Goal: Entertainment & Leisure: Consume media (video, audio)

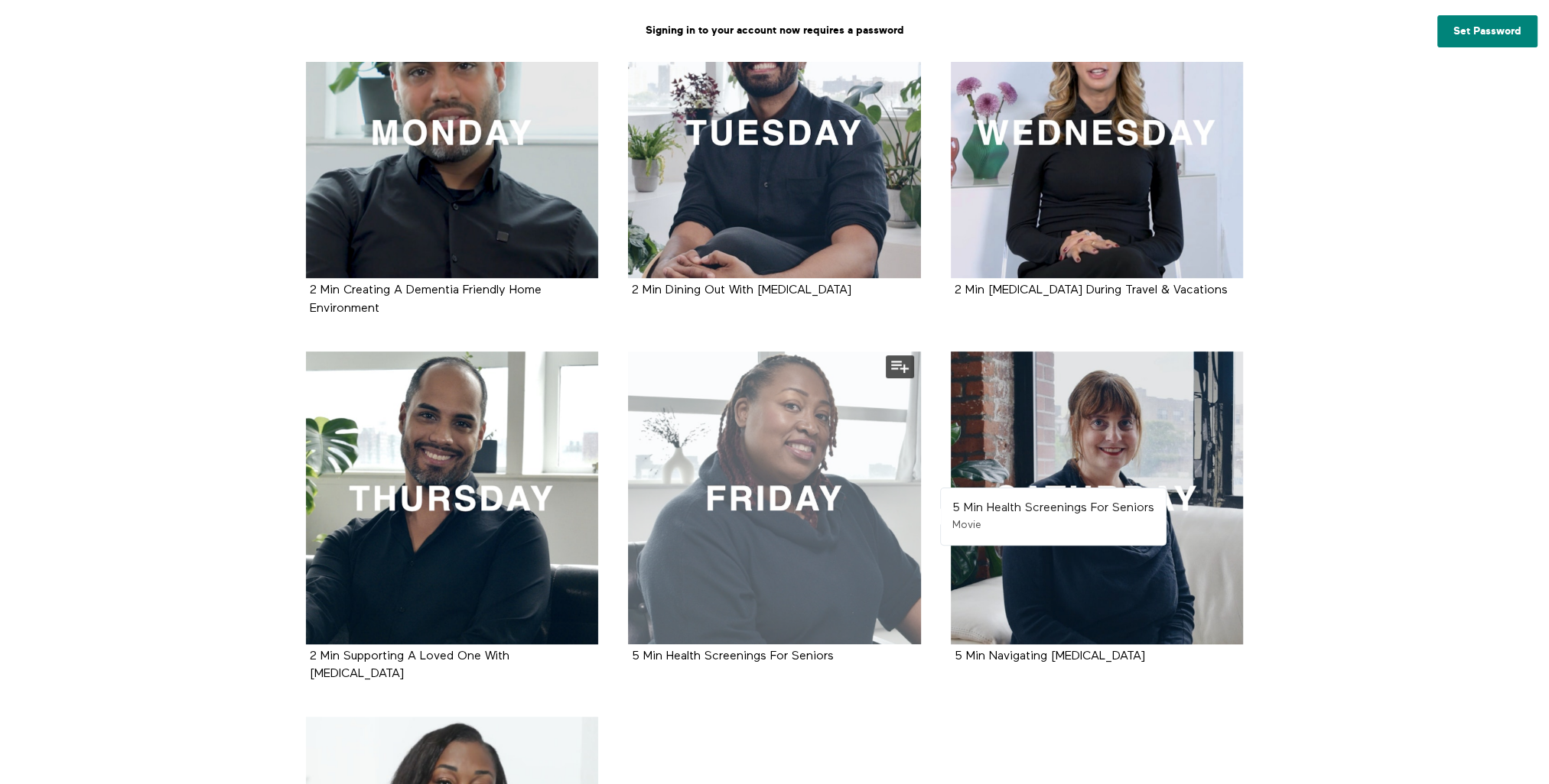
scroll to position [306, 0]
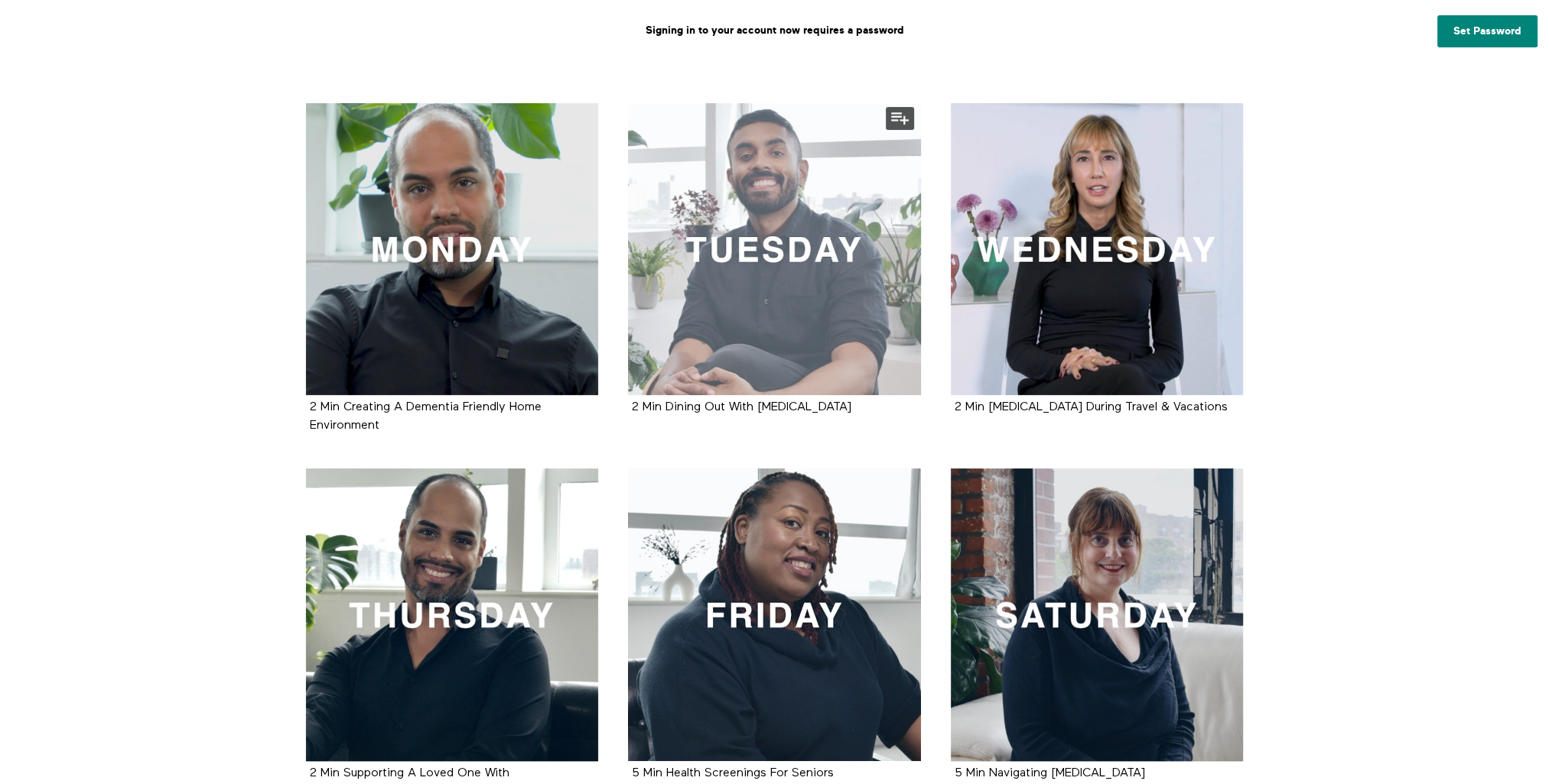
click at [779, 285] on div at bounding box center [774, 250] width 293 height 293
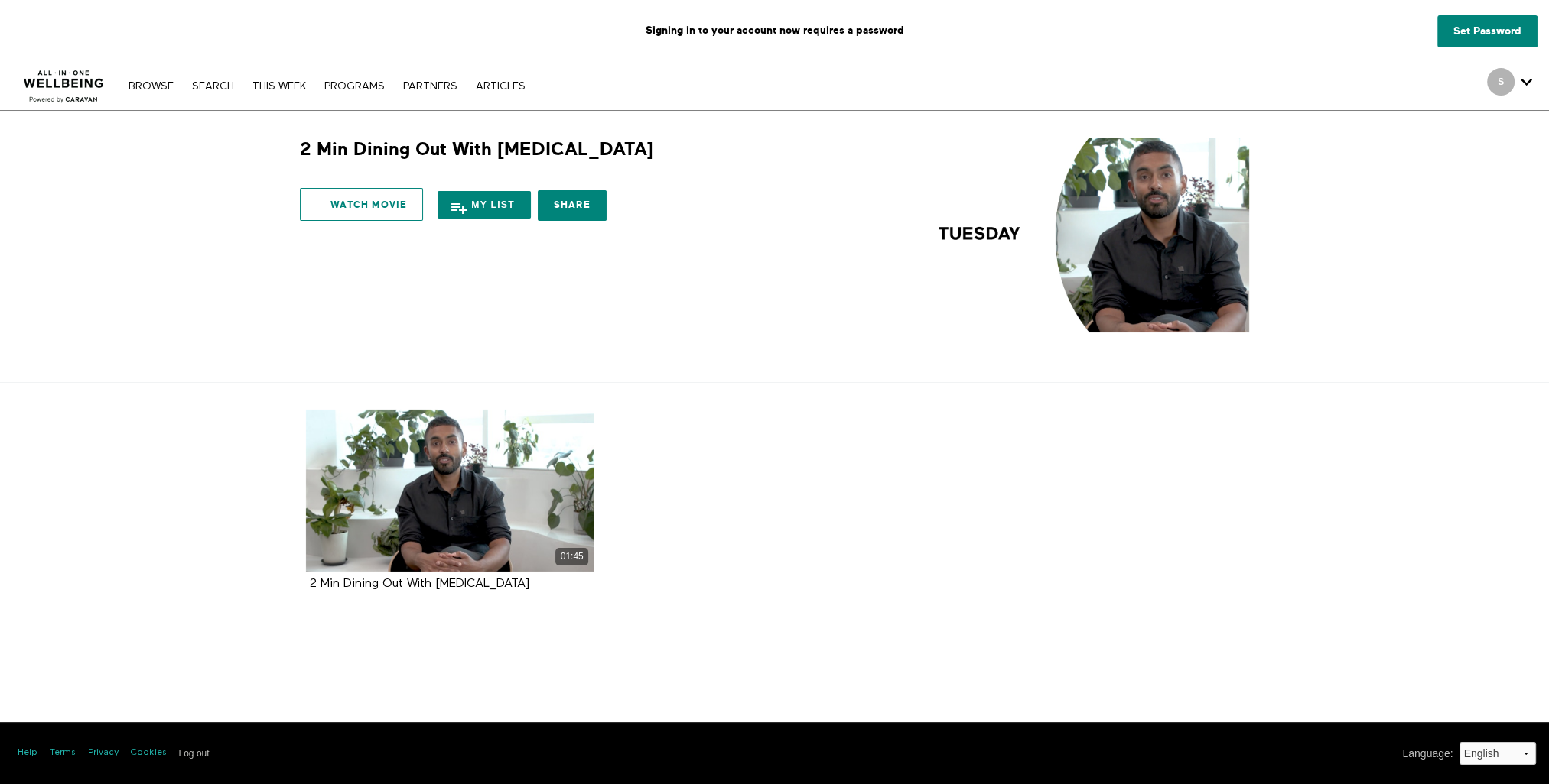
click at [314, 216] on link "Watch Movie" at bounding box center [361, 204] width 123 height 33
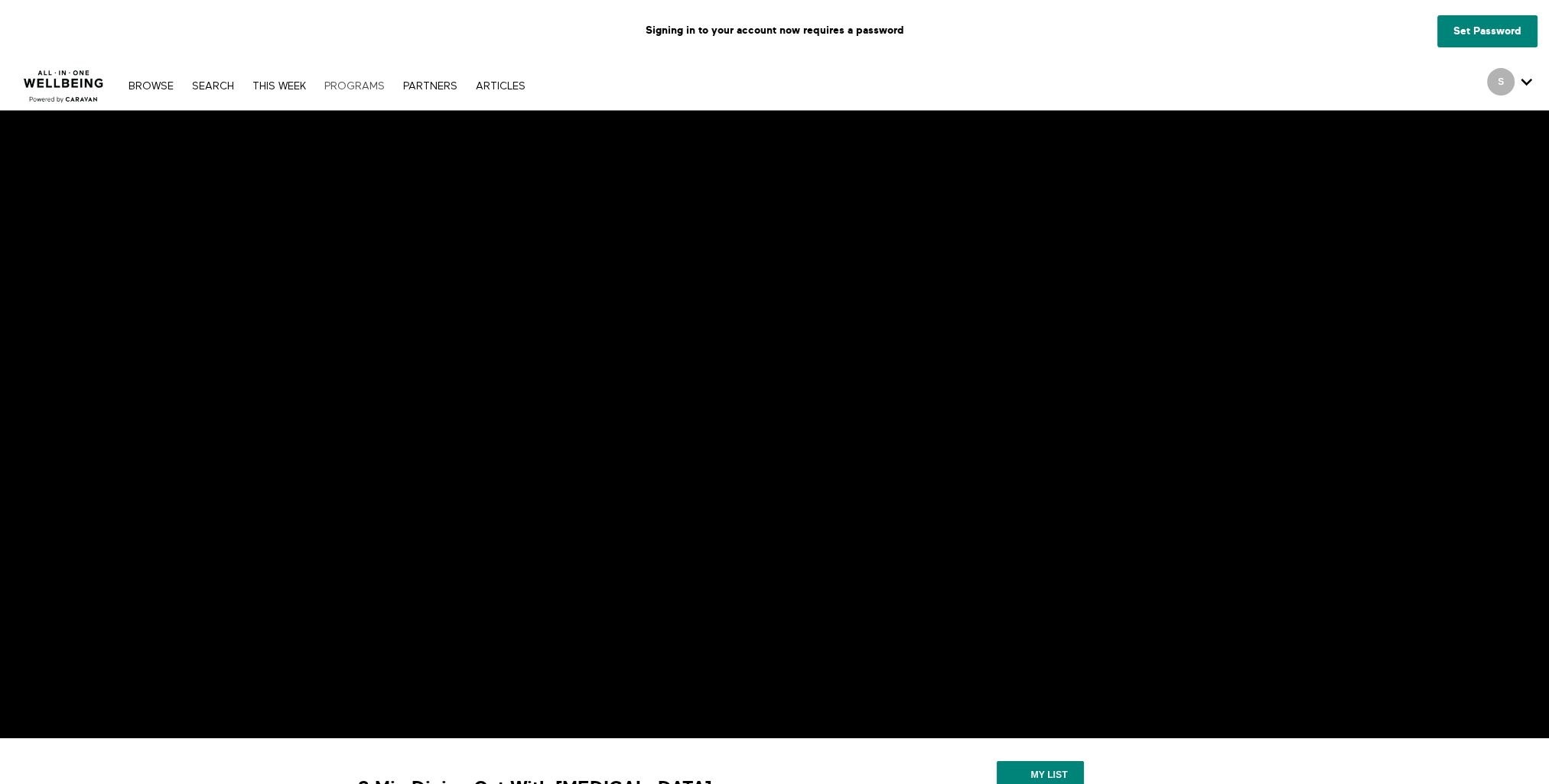
click at [332, 86] on link "PROGRAMS" at bounding box center [354, 86] width 75 height 11
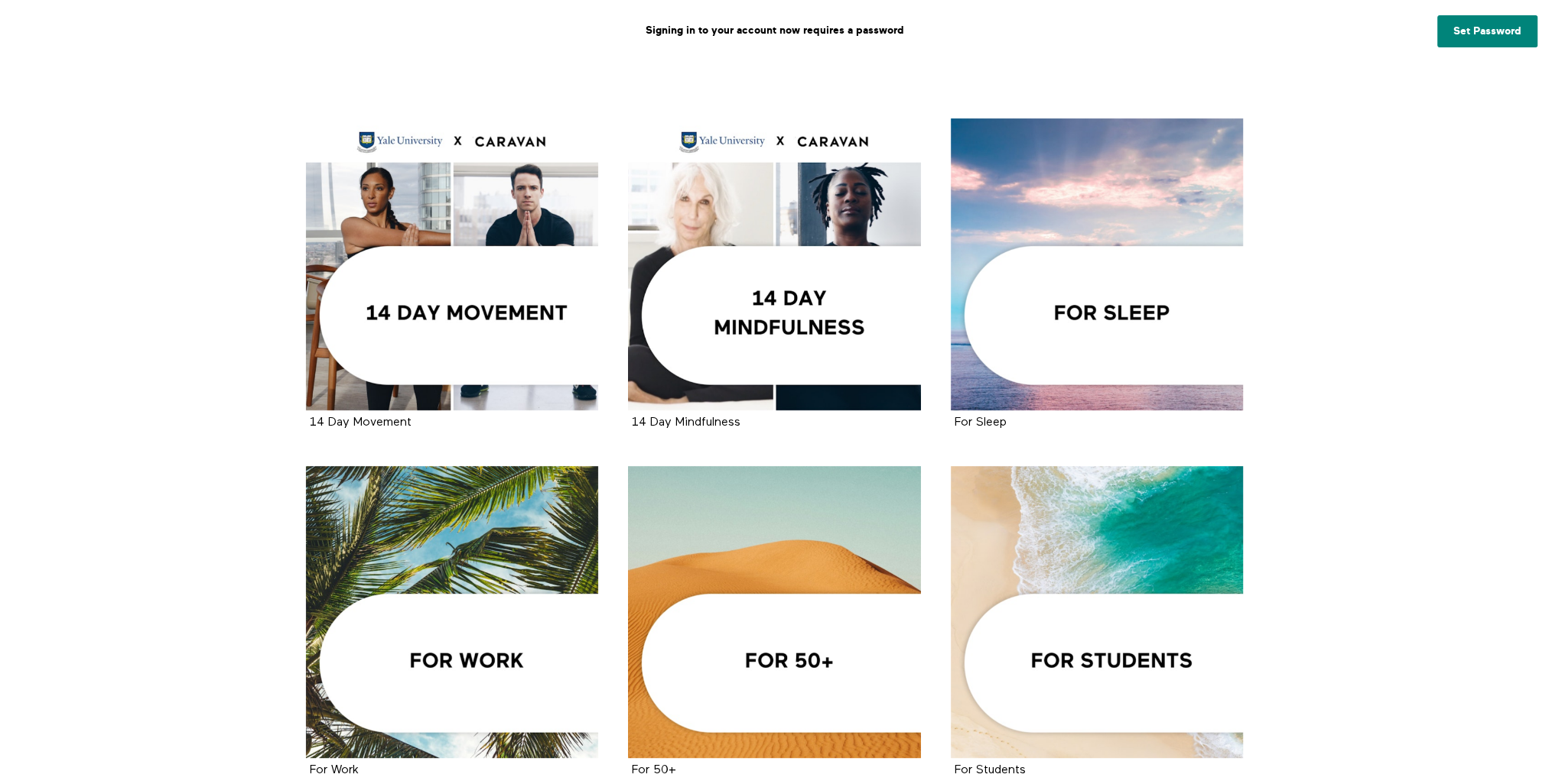
scroll to position [306, 0]
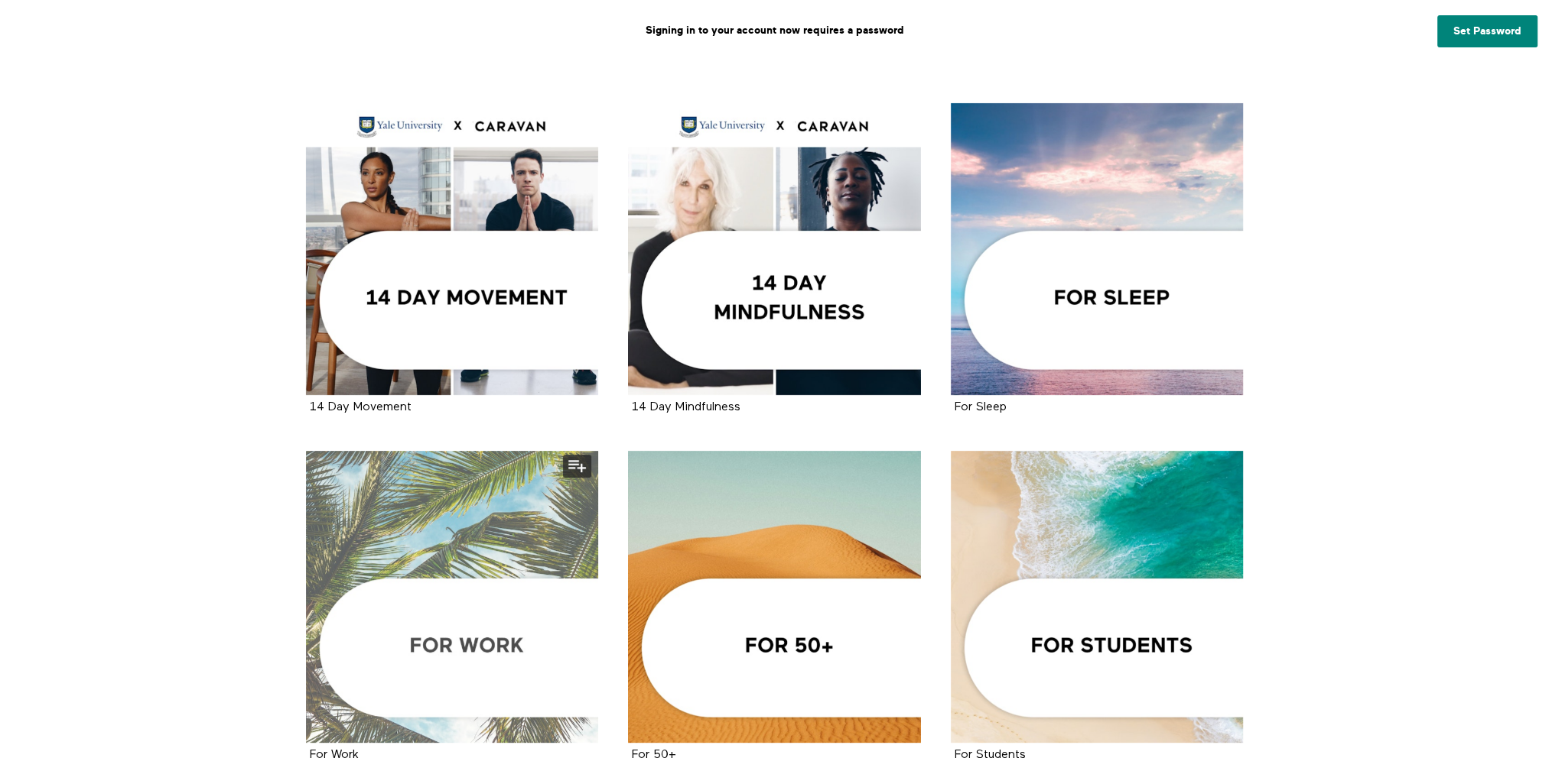
click at [434, 617] on div at bounding box center [453, 597] width 293 height 293
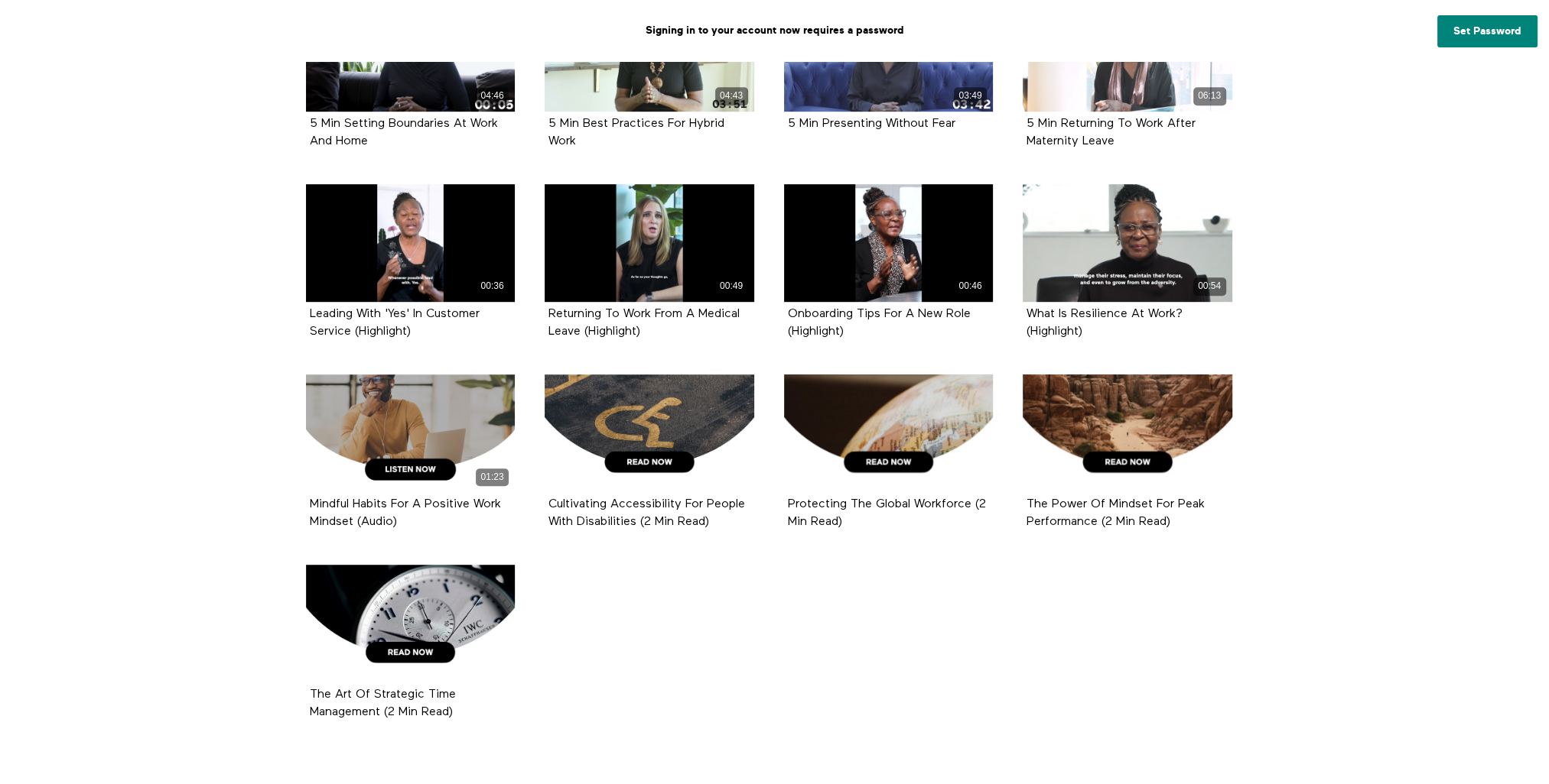
scroll to position [1223, 0]
